Goal: Task Accomplishment & Management: Use online tool/utility

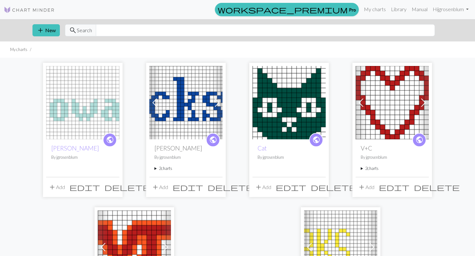
click at [67, 84] on img at bounding box center [82, 102] width 73 height 73
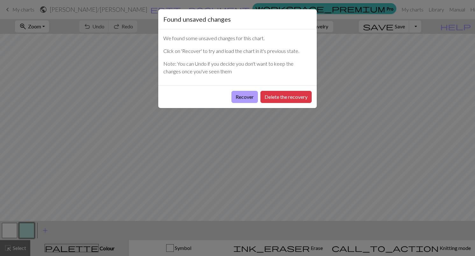
click at [248, 96] on button "Recover" at bounding box center [245, 97] width 26 height 12
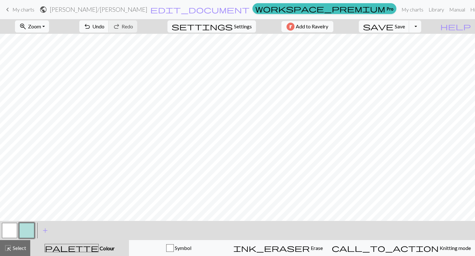
click at [11, 233] on button "button" at bounding box center [9, 230] width 15 height 15
click at [24, 234] on button "button" at bounding box center [26, 230] width 15 height 15
click at [15, 227] on button "button" at bounding box center [9, 230] width 15 height 15
click at [26, 234] on button "button" at bounding box center [26, 230] width 15 height 15
click at [11, 232] on button "button" at bounding box center [9, 230] width 15 height 15
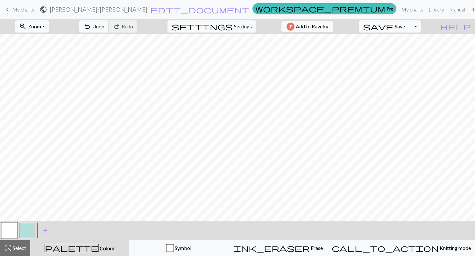
click at [32, 227] on button "button" at bounding box center [26, 230] width 15 height 15
click at [13, 230] on button "button" at bounding box center [9, 230] width 15 height 15
click at [31, 231] on button "button" at bounding box center [26, 230] width 15 height 15
click at [14, 228] on button "button" at bounding box center [9, 230] width 15 height 15
click at [31, 234] on button "button" at bounding box center [26, 230] width 15 height 15
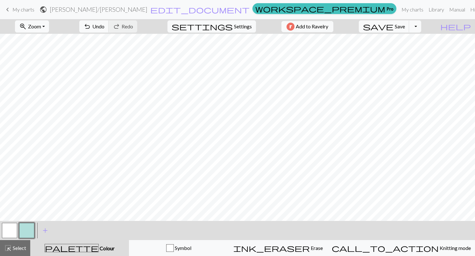
click at [16, 229] on button "button" at bounding box center [9, 230] width 15 height 15
click at [22, 233] on button "button" at bounding box center [26, 230] width 15 height 15
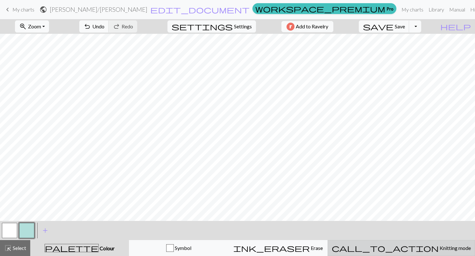
click at [439, 250] on span "Knitting mode" at bounding box center [455, 248] width 32 height 6
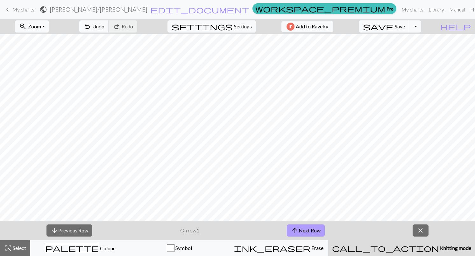
click at [310, 232] on button "arrow_upward Next Row" at bounding box center [306, 230] width 38 height 12
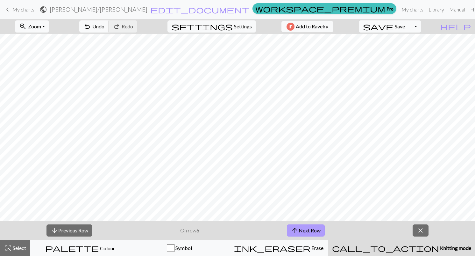
click at [310, 232] on button "arrow_upward Next Row" at bounding box center [306, 230] width 38 height 12
click at [70, 231] on button "arrow_downward Previous Row" at bounding box center [70, 230] width 46 height 12
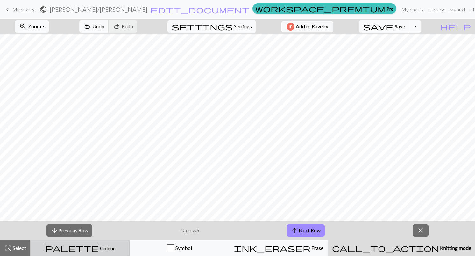
click at [80, 253] on button "palette Colour Colour" at bounding box center [79, 248] width 99 height 16
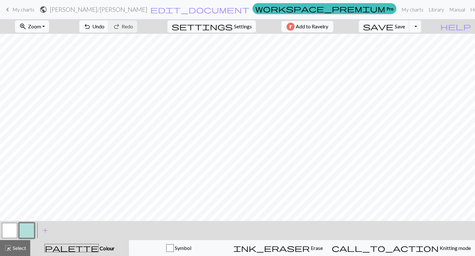
click at [7, 234] on button "button" at bounding box center [9, 230] width 15 height 15
click at [30, 231] on button "button" at bounding box center [26, 230] width 15 height 15
click at [15, 229] on button "button" at bounding box center [9, 230] width 15 height 15
click at [32, 227] on button "button" at bounding box center [26, 230] width 15 height 15
click at [13, 226] on button "button" at bounding box center [9, 230] width 15 height 15
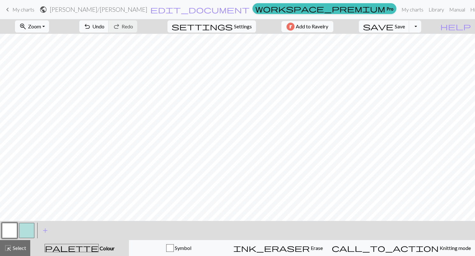
click at [29, 229] on button "button" at bounding box center [26, 230] width 15 height 15
click at [11, 227] on button "button" at bounding box center [9, 230] width 15 height 15
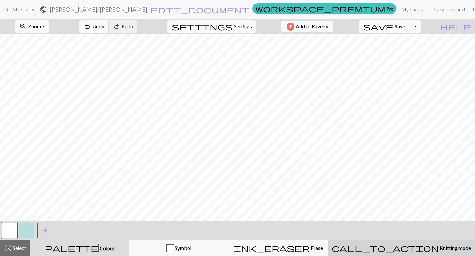
click at [439, 246] on span "Knitting mode" at bounding box center [455, 248] width 32 height 6
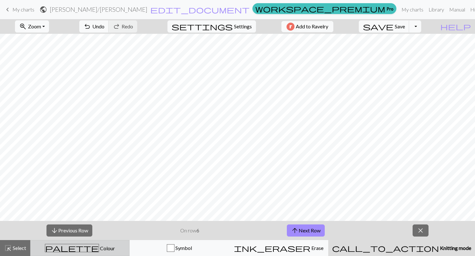
click at [99, 245] on span "Colour" at bounding box center [107, 248] width 16 height 6
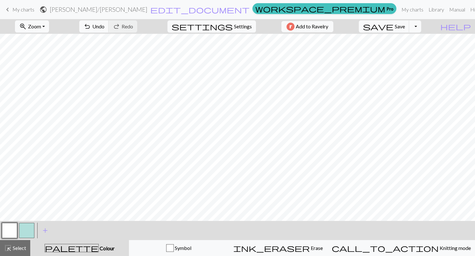
click at [27, 229] on button "button" at bounding box center [26, 230] width 15 height 15
click at [11, 237] on button "button" at bounding box center [9, 230] width 15 height 15
click at [406, 28] on button "save Save Save" at bounding box center [384, 26] width 51 height 12
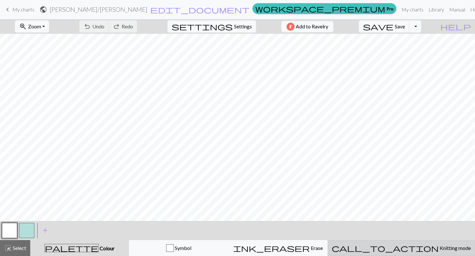
click at [431, 244] on div "call_to_action Knitting mode Knitting mode" at bounding box center [401, 248] width 139 height 8
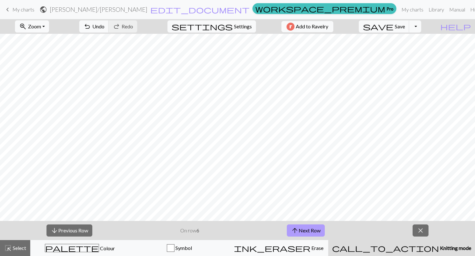
click at [310, 232] on button "arrow_upward Next Row" at bounding box center [306, 230] width 38 height 12
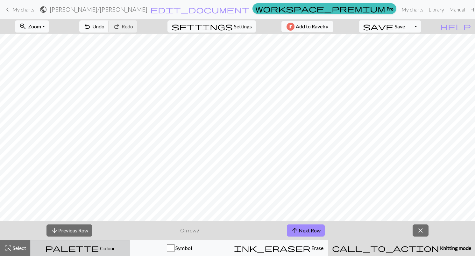
click at [99, 247] on span "Colour" at bounding box center [107, 248] width 16 height 6
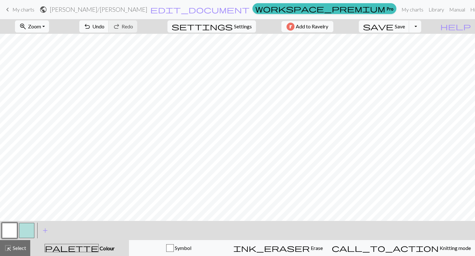
click at [12, 225] on button "button" at bounding box center [9, 230] width 15 height 15
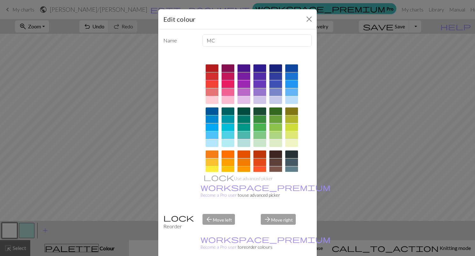
click at [302, 32] on div "Name MC Use advanced picker workspace_premium Become a Pro user to use advanced…" at bounding box center [237, 144] width 159 height 231
click at [308, 23] on button "Close" at bounding box center [309, 19] width 10 height 10
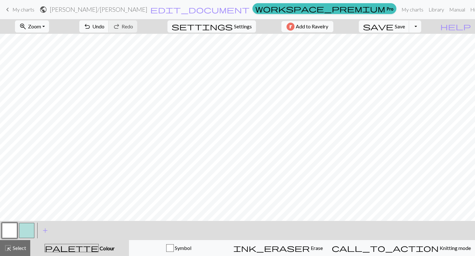
click at [24, 227] on button "button" at bounding box center [26, 230] width 15 height 15
click at [9, 226] on button "button" at bounding box center [9, 230] width 15 height 15
click at [30, 230] on button "button" at bounding box center [26, 230] width 15 height 15
click at [11, 227] on button "button" at bounding box center [9, 230] width 15 height 15
click at [48, 235] on button "add Add a colour" at bounding box center [45, 230] width 16 height 16
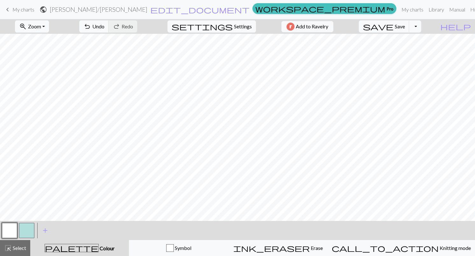
click at [23, 234] on button "button" at bounding box center [26, 230] width 15 height 15
click at [15, 227] on button "button" at bounding box center [9, 230] width 15 height 15
click at [29, 229] on button "button" at bounding box center [26, 230] width 15 height 15
click at [3, 231] on button "button" at bounding box center [9, 230] width 15 height 15
click at [30, 225] on button "button" at bounding box center [26, 230] width 15 height 15
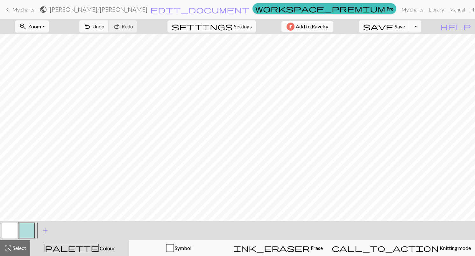
click at [11, 230] on button "button" at bounding box center [9, 230] width 15 height 15
click at [405, 26] on span "Save" at bounding box center [400, 26] width 10 height 6
click at [405, 28] on span "Save" at bounding box center [400, 26] width 10 height 6
